Goal: Entertainment & Leisure: Consume media (video, audio)

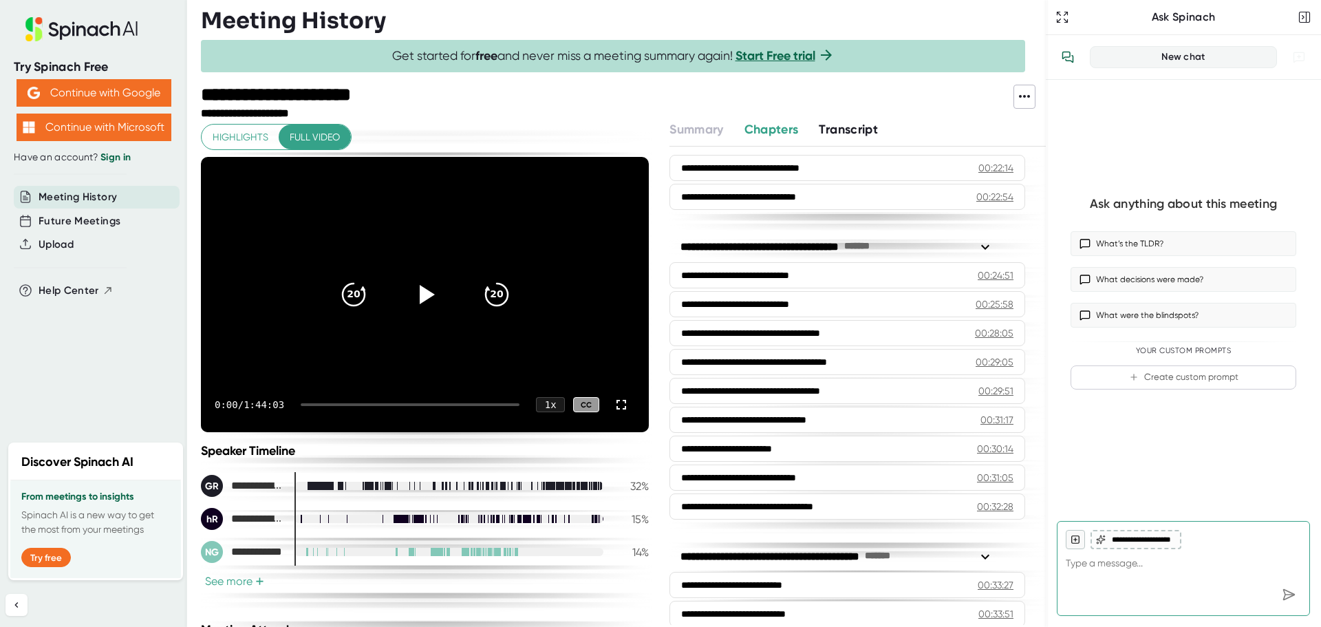
scroll to position [825, 0]
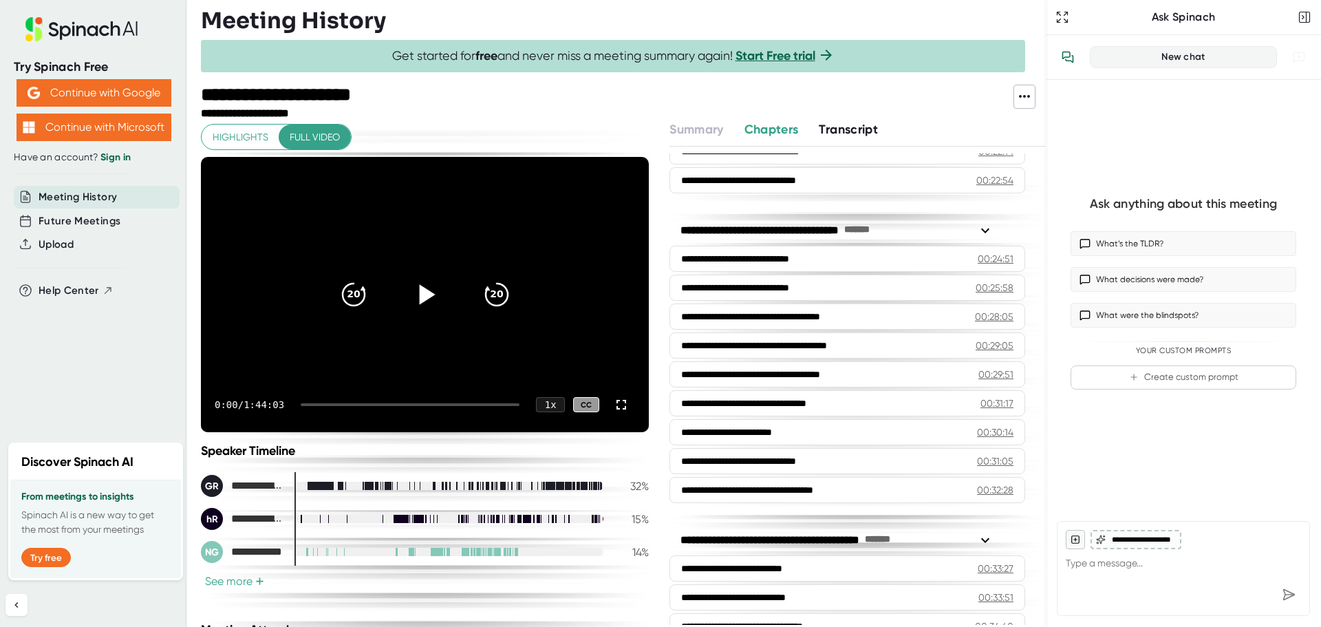
click at [421, 299] on icon at bounding box center [427, 294] width 16 height 20
click at [378, 400] on div "0:02 / 1:44:03 1 x CC" at bounding box center [425, 404] width 448 height 55
click at [413, 402] on div "0:03 / 1:44:03 1 x CC" at bounding box center [425, 404] width 448 height 55
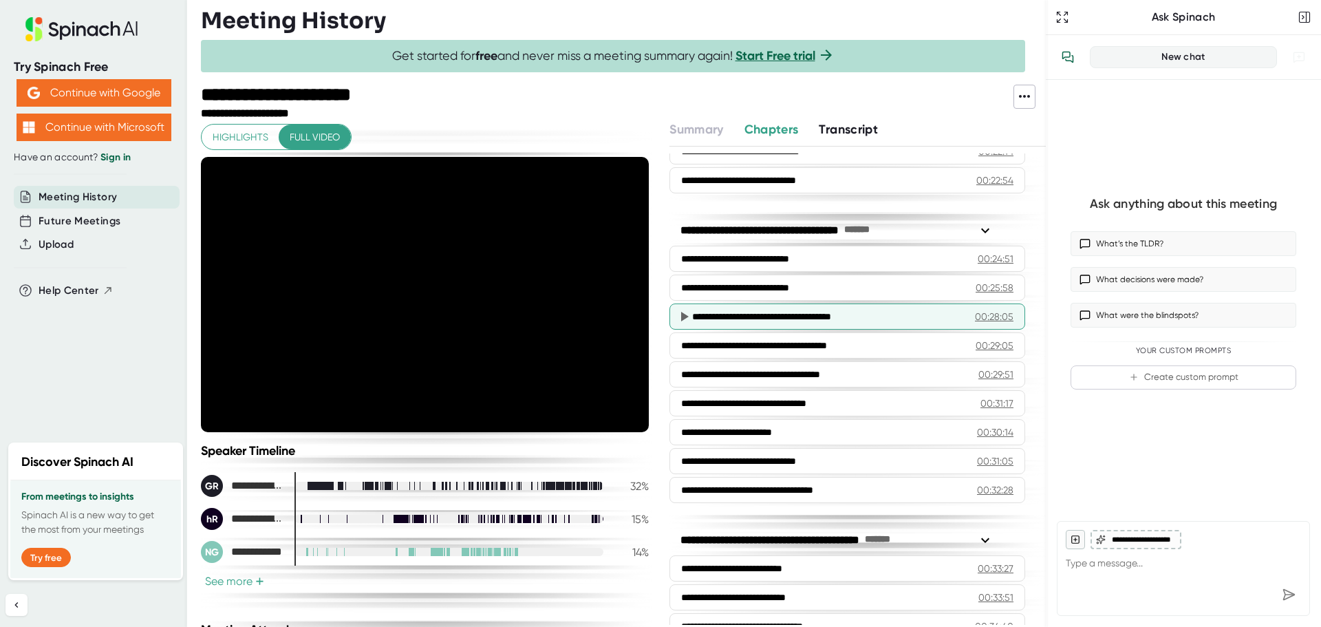
click at [755, 318] on div "**********" at bounding box center [817, 317] width 251 height 14
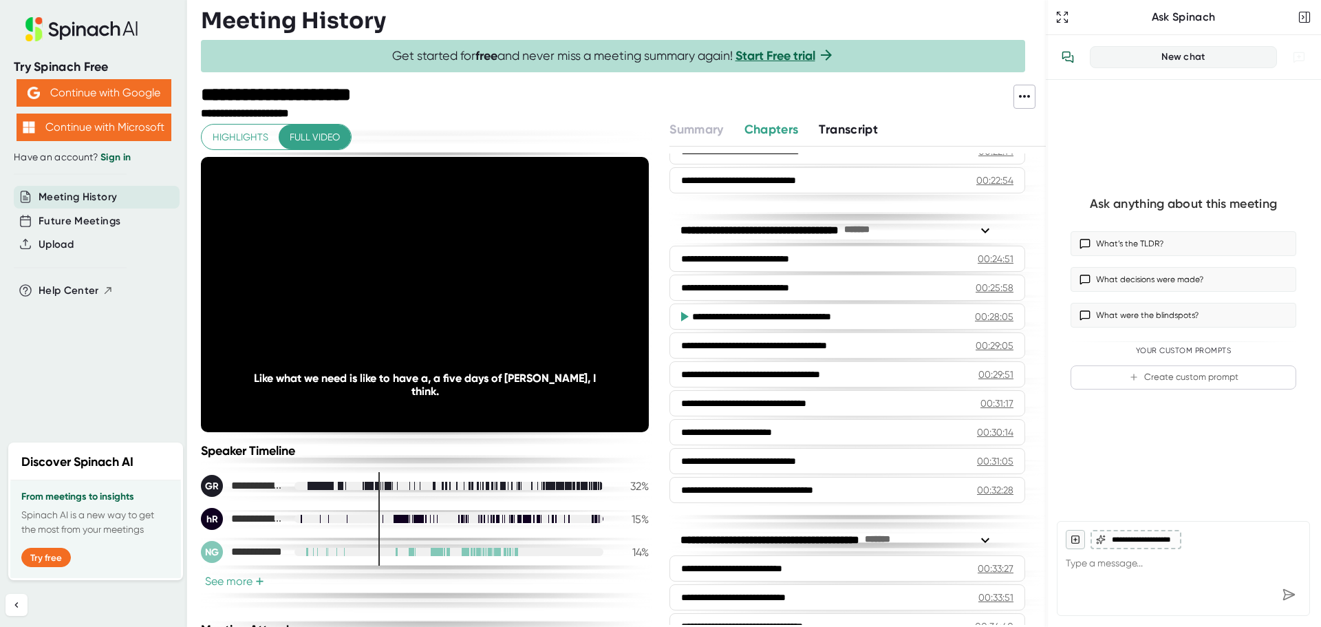
click at [259, 576] on span "+" at bounding box center [259, 581] width 9 height 11
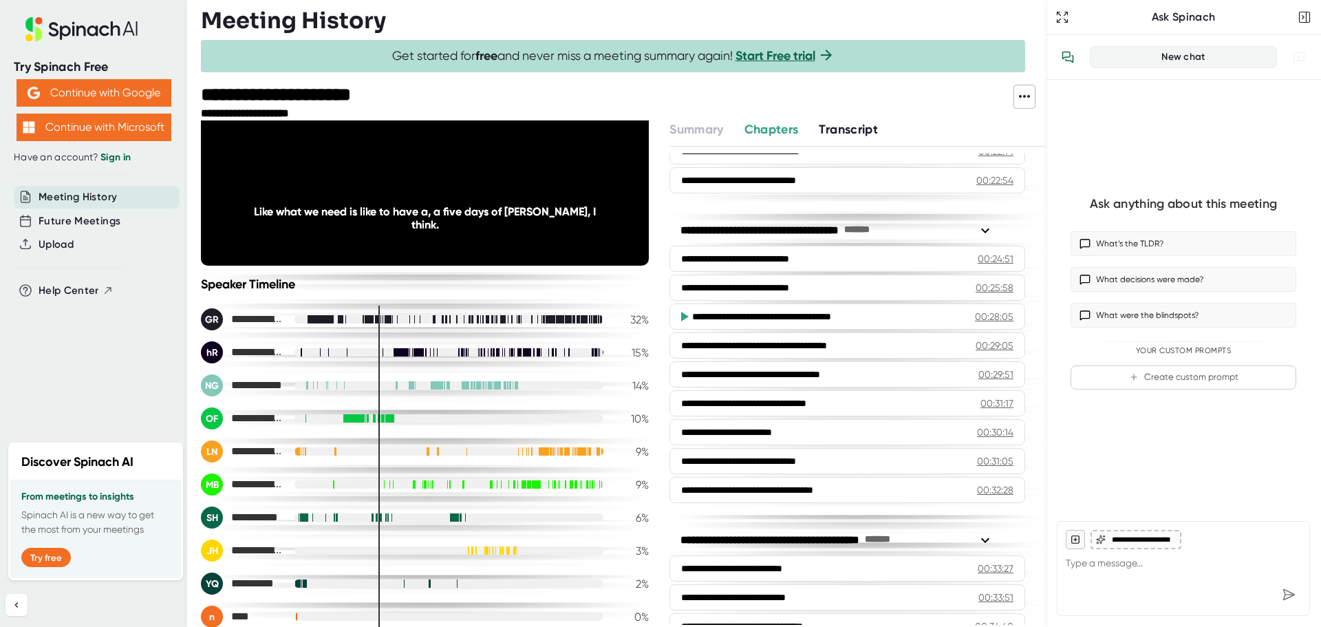
scroll to position [184, 0]
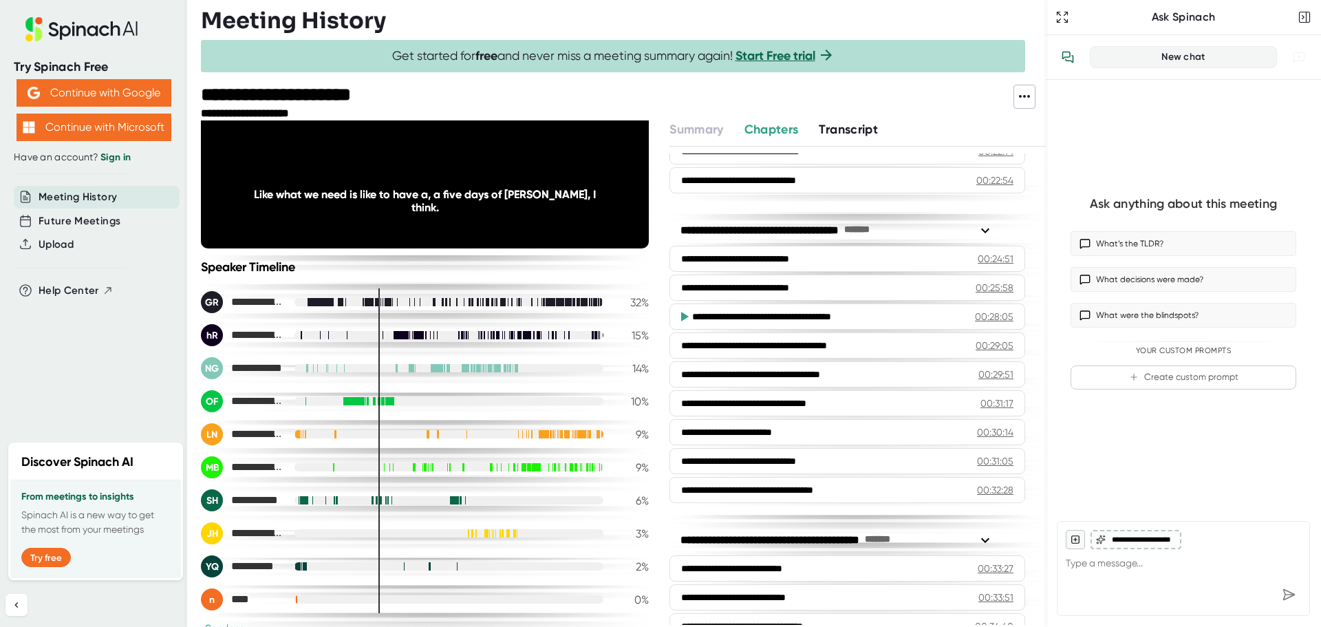
click at [395, 471] on div at bounding box center [448, 467] width 309 height 8
click at [395, 465] on div at bounding box center [448, 467] width 309 height 8
click at [473, 470] on div at bounding box center [448, 467] width 309 height 8
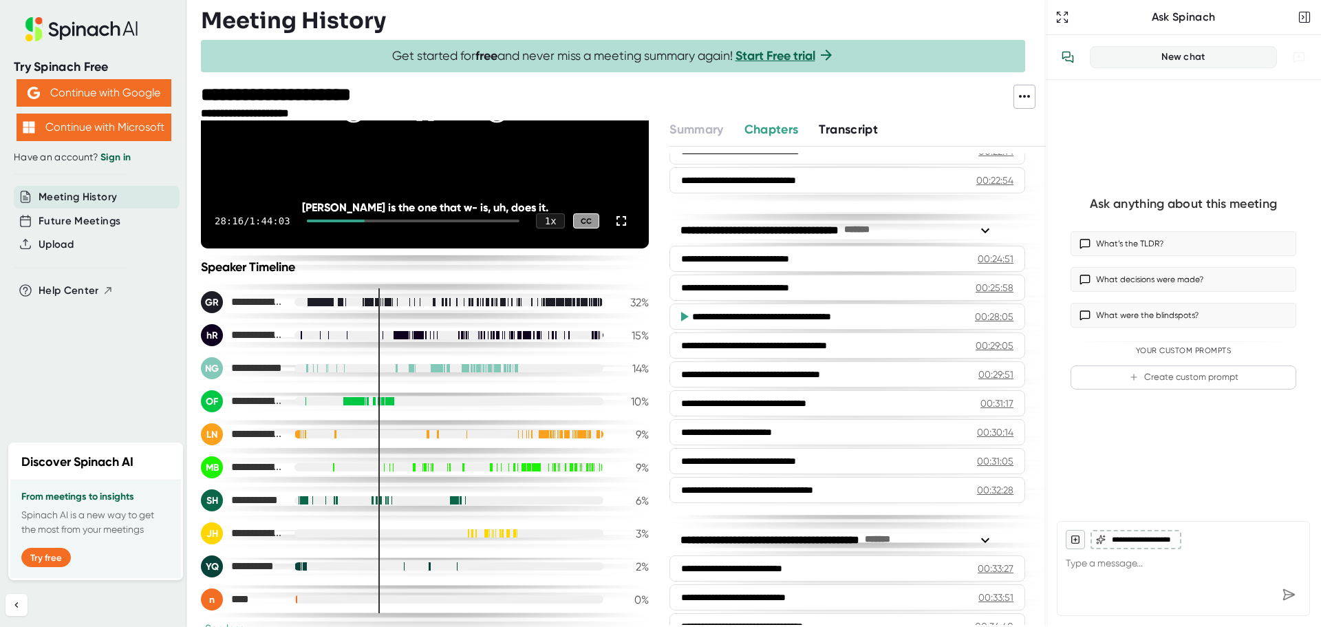
drag, startPoint x: 367, startPoint y: 226, endPoint x: 383, endPoint y: 225, distance: 16.5
click at [383, 225] on div "28:16 / 1:44:03 1 x CC" at bounding box center [425, 220] width 448 height 55
drag, startPoint x: 374, startPoint y: 217, endPoint x: 397, endPoint y: 217, distance: 22.7
click at [397, 217] on div "28:17 / 1:44:03 1 x CC" at bounding box center [425, 220] width 448 height 55
drag, startPoint x: 364, startPoint y: 219, endPoint x: 400, endPoint y: 219, distance: 36.5
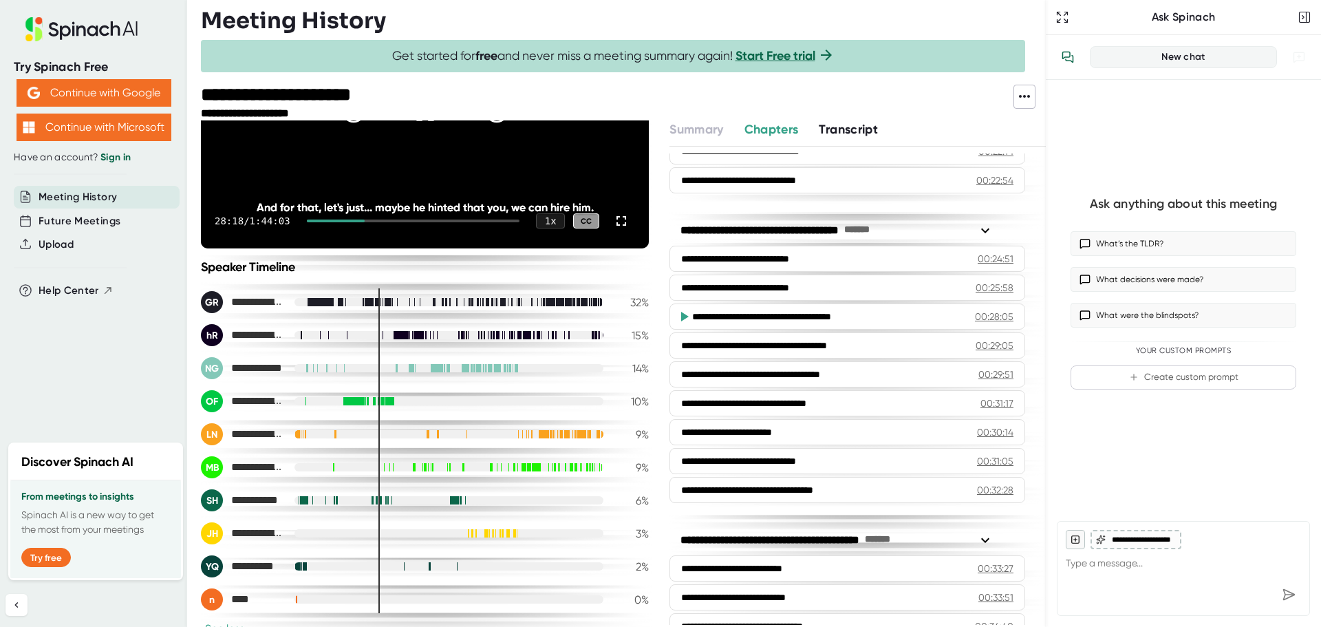
click at [400, 219] on div "28:18 / 1:44:03 1 x CC" at bounding box center [425, 220] width 448 height 55
click at [431, 498] on div at bounding box center [448, 500] width 309 height 8
click at [502, 468] on div at bounding box center [448, 467] width 309 height 8
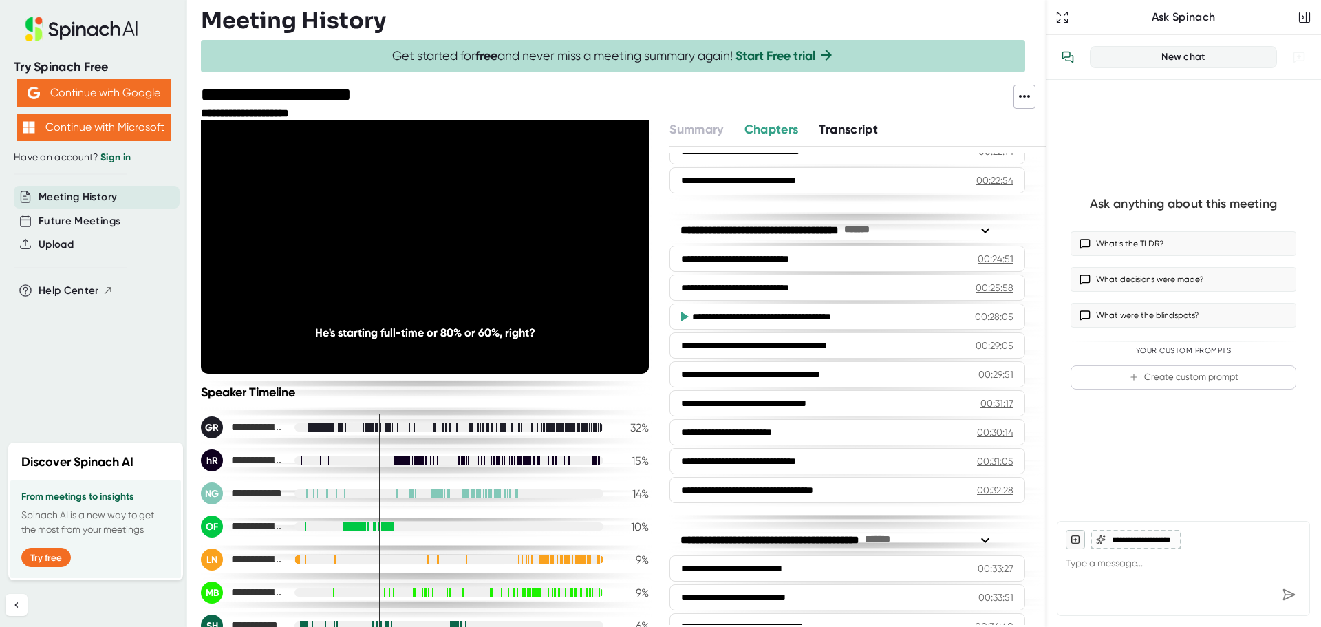
scroll to position [46, 0]
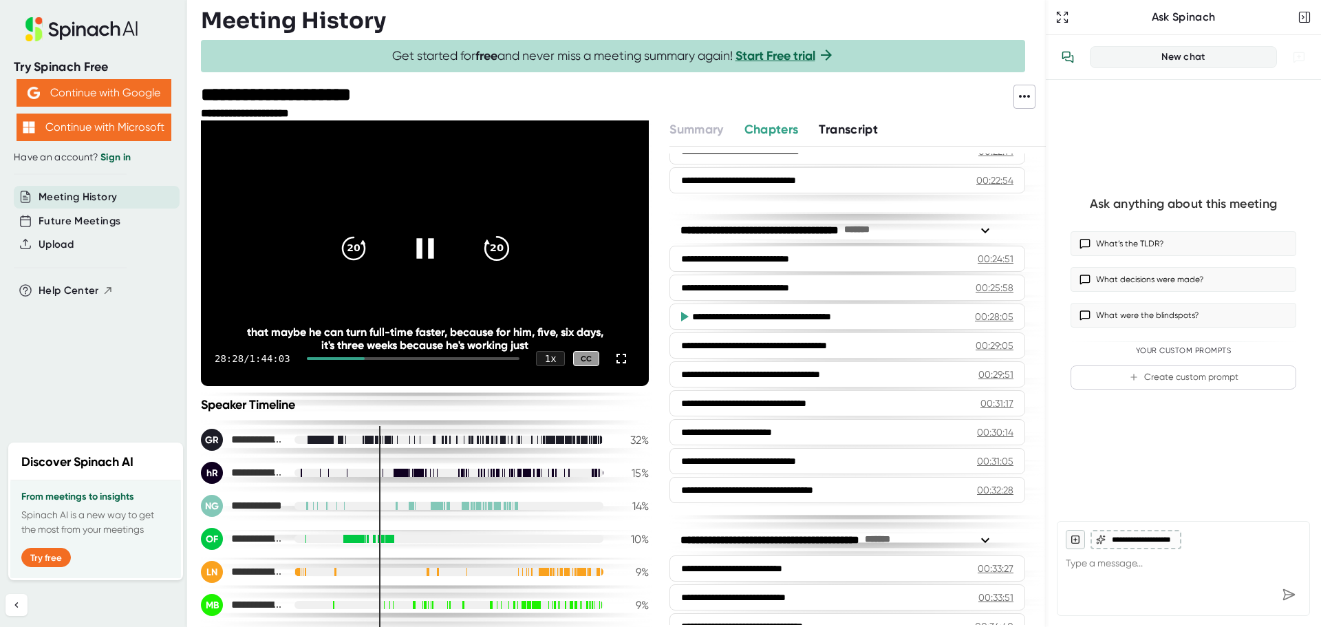
click at [489, 249] on icon "20" at bounding box center [496, 248] width 34 height 34
click at [508, 296] on video at bounding box center [425, 248] width 448 height 275
click at [499, 247] on icon "20" at bounding box center [496, 248] width 34 height 34
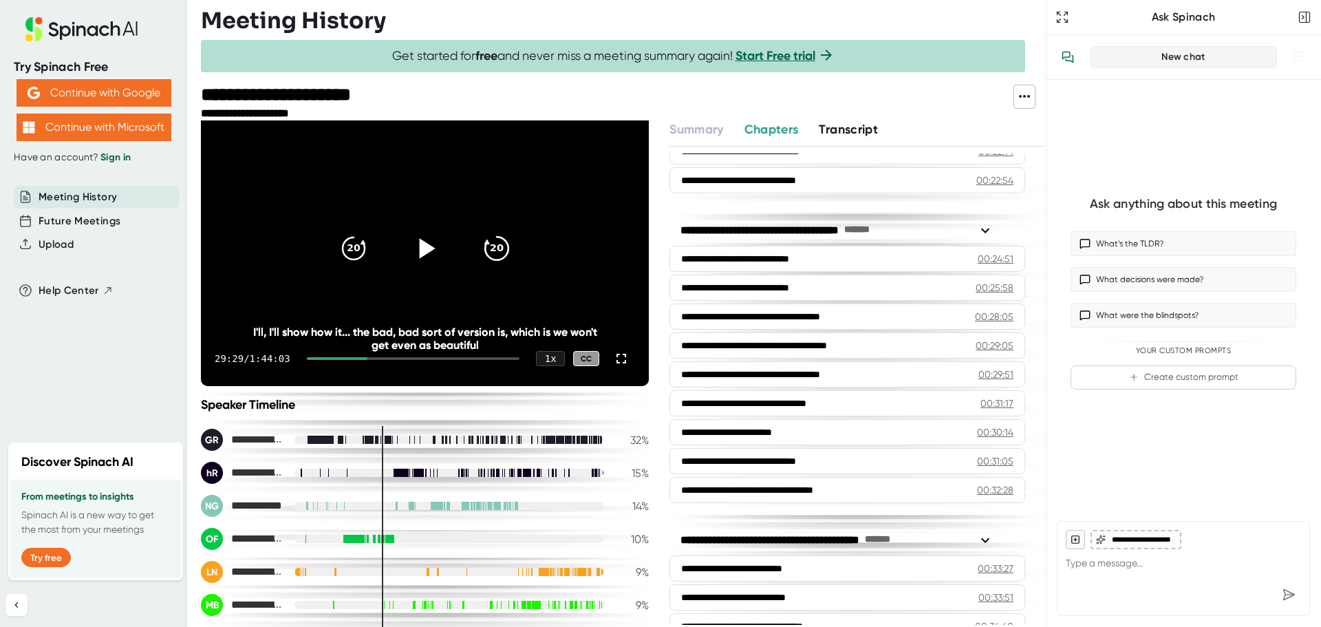
click at [499, 247] on icon "20" at bounding box center [496, 248] width 34 height 34
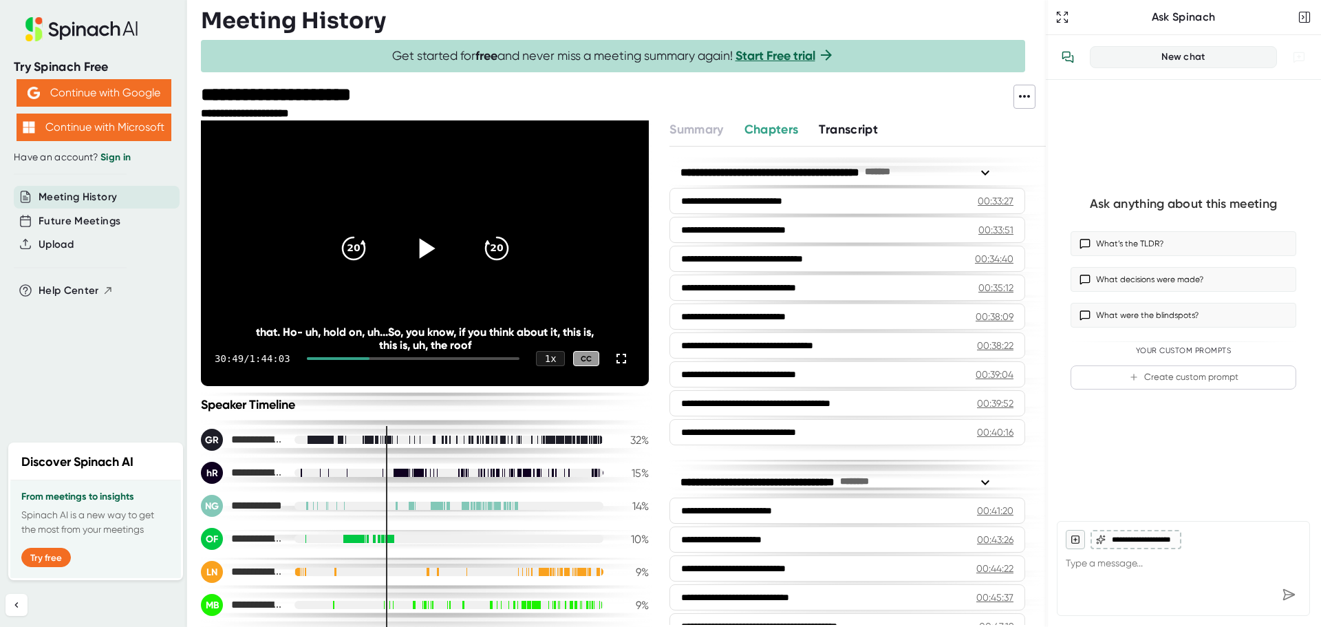
scroll to position [1238, 0]
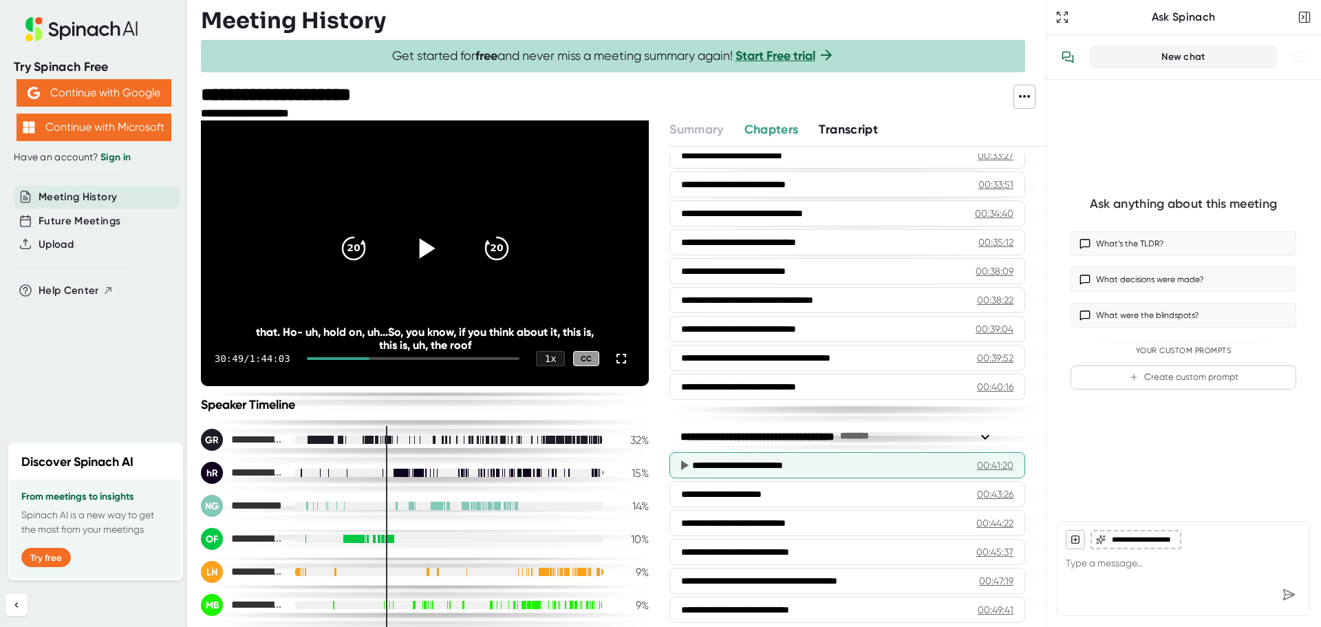
click at [829, 466] on div "**********" at bounding box center [818, 465] width 253 height 14
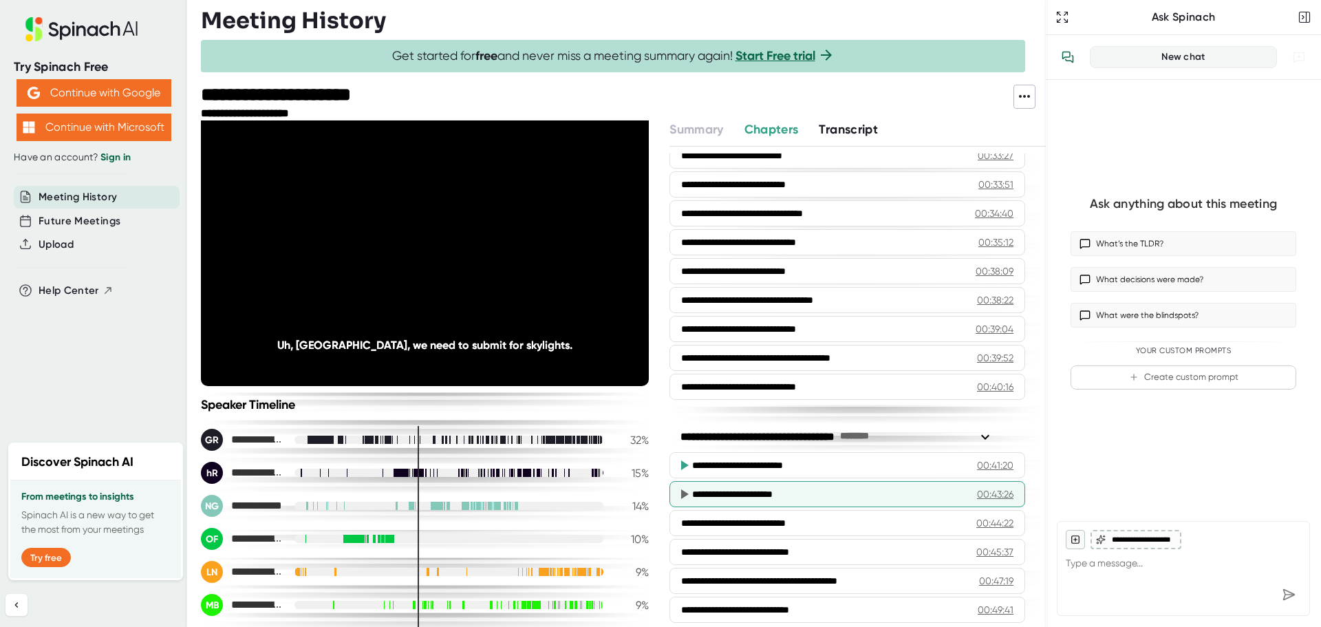
click at [825, 493] on div "**********" at bounding box center [818, 494] width 252 height 14
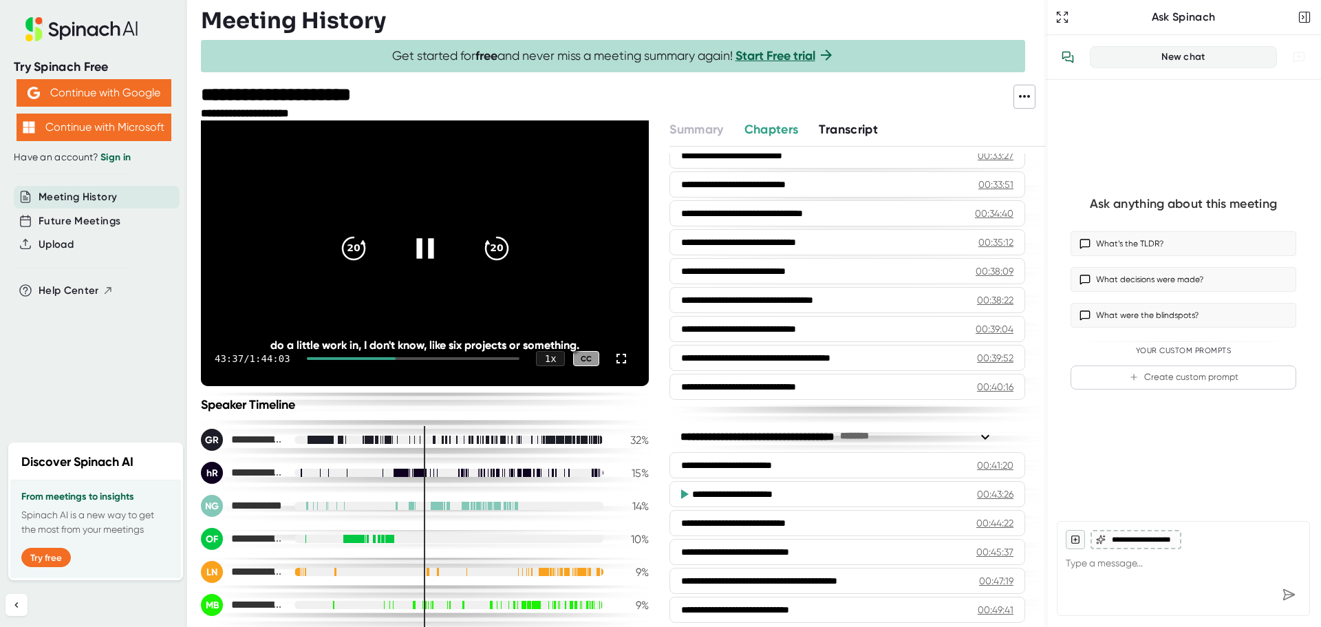
click at [415, 238] on icon at bounding box center [424, 248] width 34 height 34
